Goal: Task Accomplishment & Management: Manage account settings

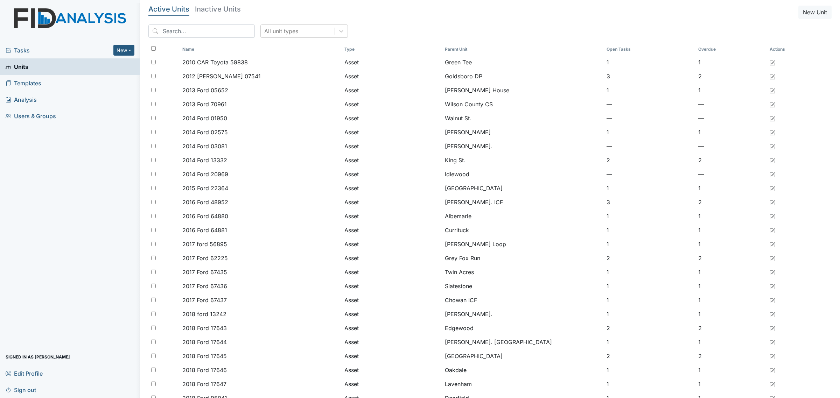
scroll to position [175, 0]
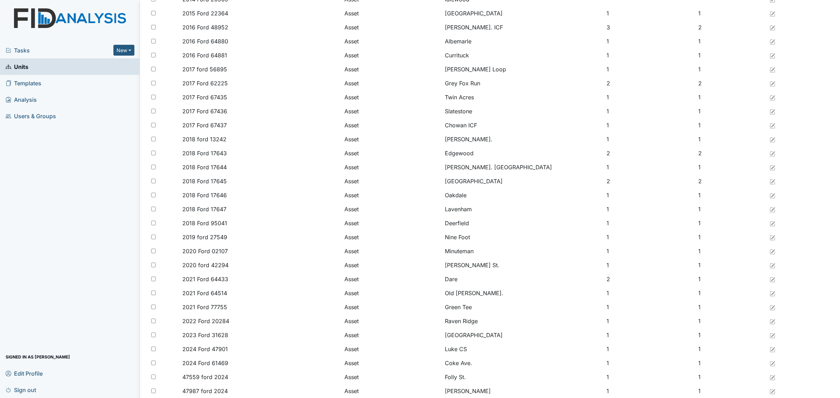
click at [5, 53] on div "Tasks New Form Inspection Document Bundle" at bounding box center [70, 50] width 140 height 16
click at [19, 53] on span "Tasks" at bounding box center [60, 50] width 108 height 8
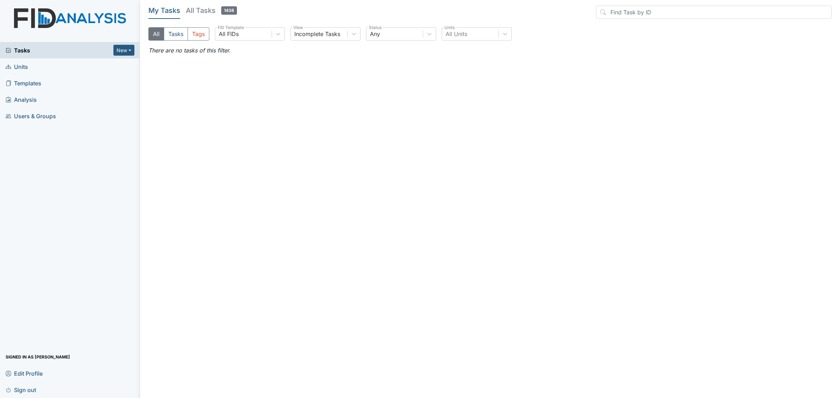
click at [222, 9] on span "1438" at bounding box center [229, 10] width 16 height 8
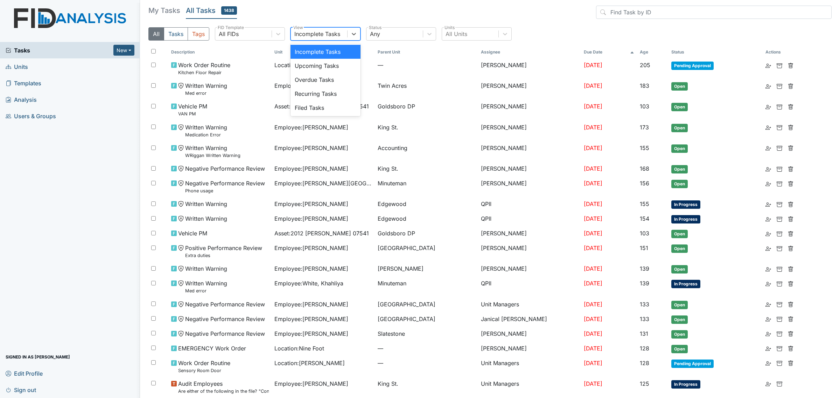
click at [347, 34] on div "Incomplete Tasks" at bounding box center [319, 34] width 56 height 13
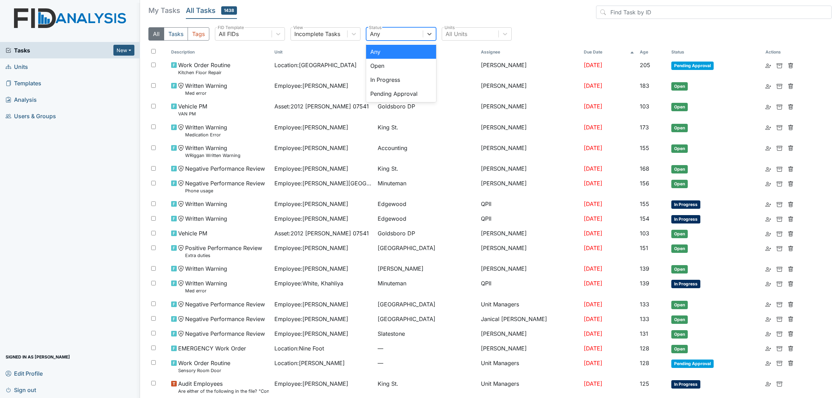
click at [392, 31] on div "Any" at bounding box center [394, 34] width 56 height 13
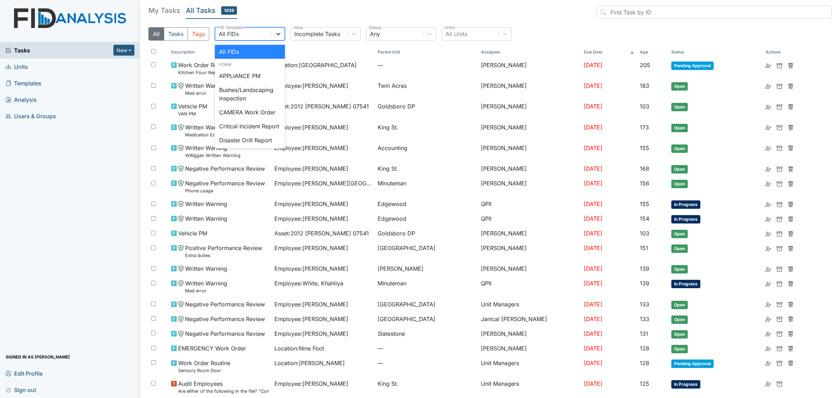
click at [273, 32] on div at bounding box center [278, 34] width 13 height 13
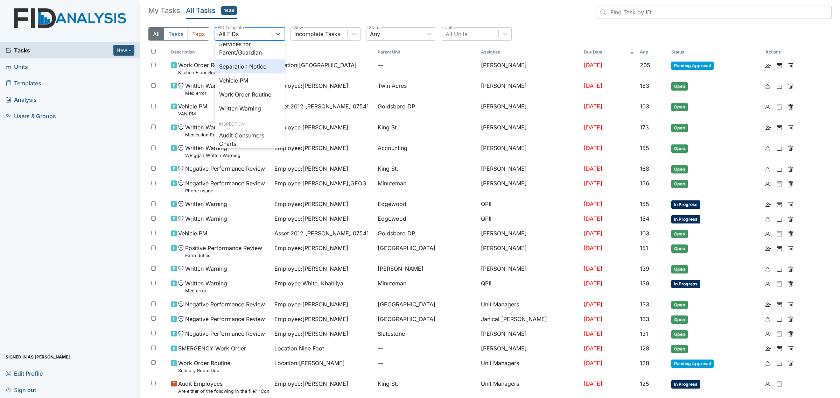
click at [259, 73] on div "Separation Notice" at bounding box center [250, 66] width 70 height 14
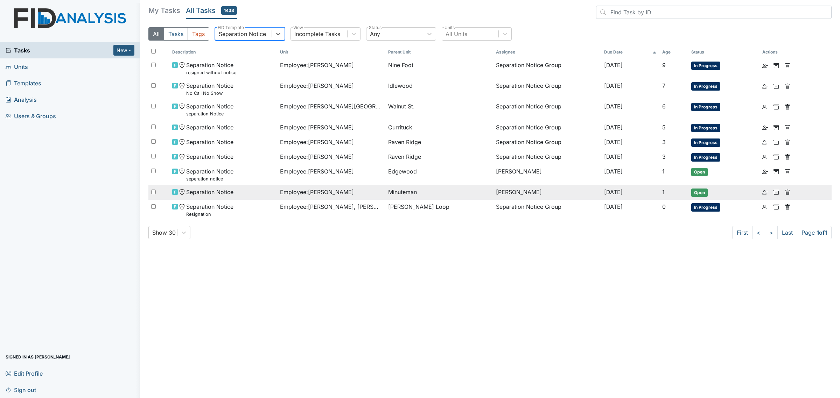
click at [268, 190] on div "Separation Notice" at bounding box center [223, 192] width 103 height 8
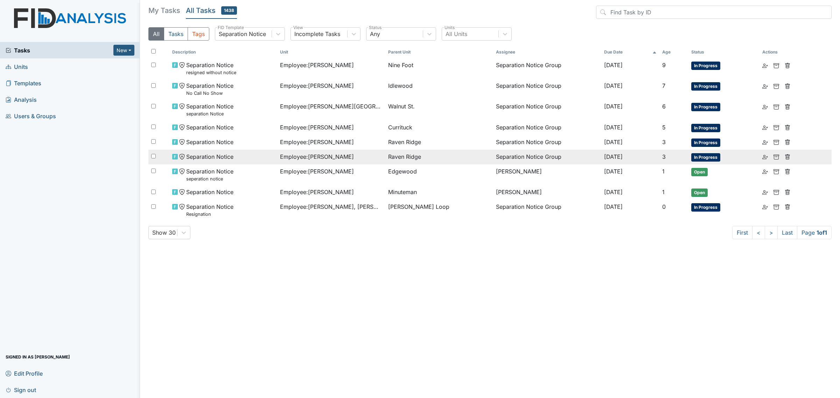
click at [264, 153] on div "Separation Notice" at bounding box center [223, 157] width 103 height 8
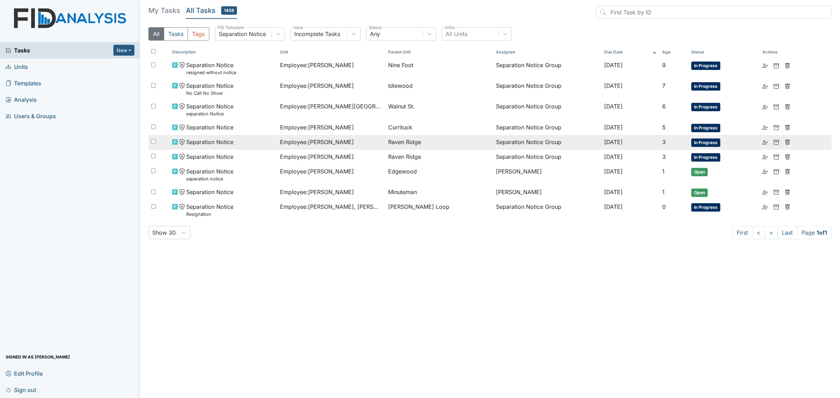
click at [259, 136] on td "Separation Notice" at bounding box center [223, 142] width 108 height 15
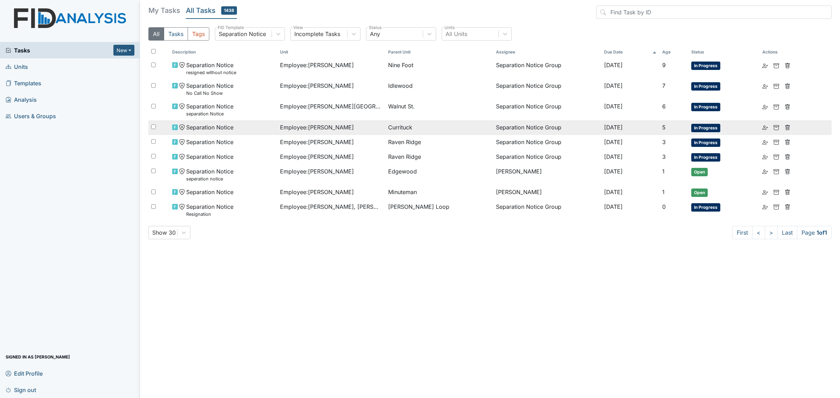
click at [237, 125] on div "Separation Notice" at bounding box center [223, 127] width 103 height 8
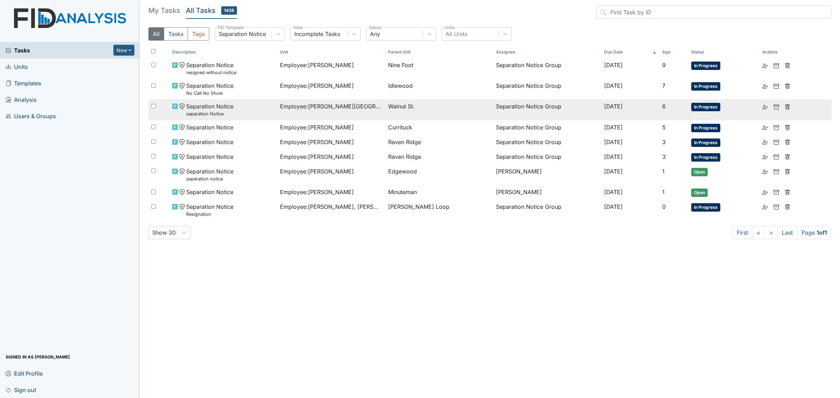
click at [214, 111] on small "separation Notice" at bounding box center [209, 114] width 47 height 7
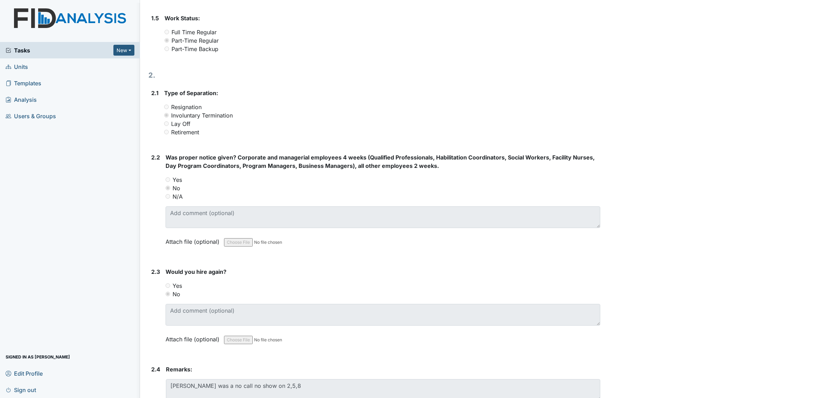
scroll to position [396, 0]
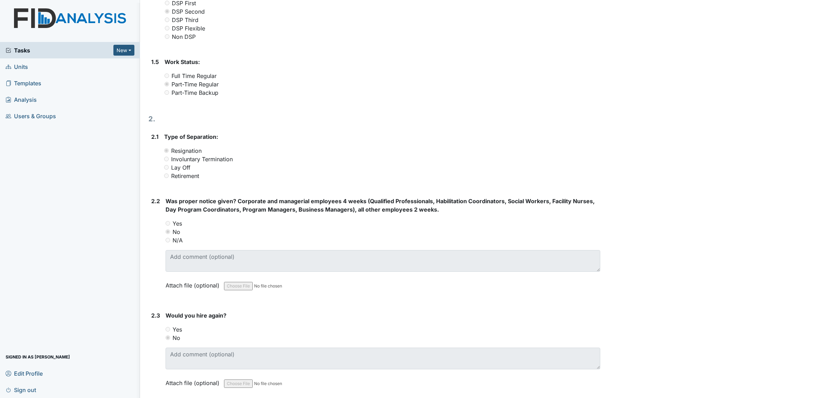
scroll to position [396, 0]
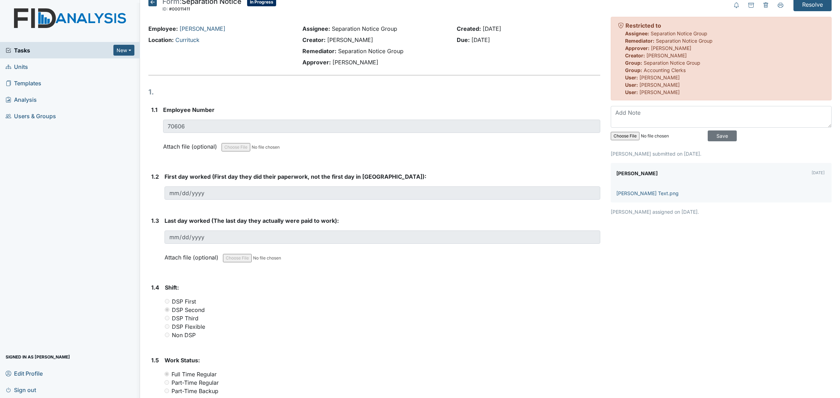
scroll to position [2, 0]
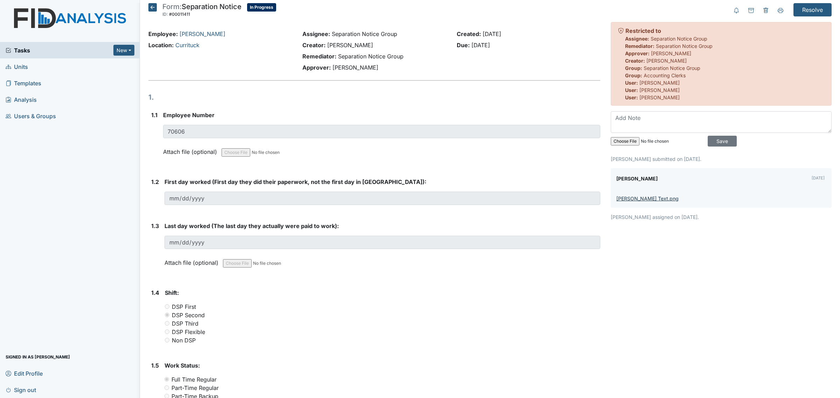
click at [637, 199] on link "[PERSON_NAME] Text.png" at bounding box center [647, 199] width 62 height 6
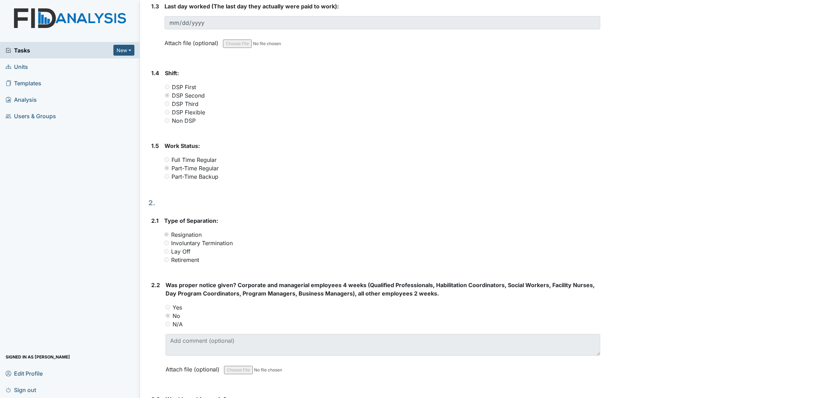
scroll to position [323, 0]
